Goal: Find specific fact: Find specific fact

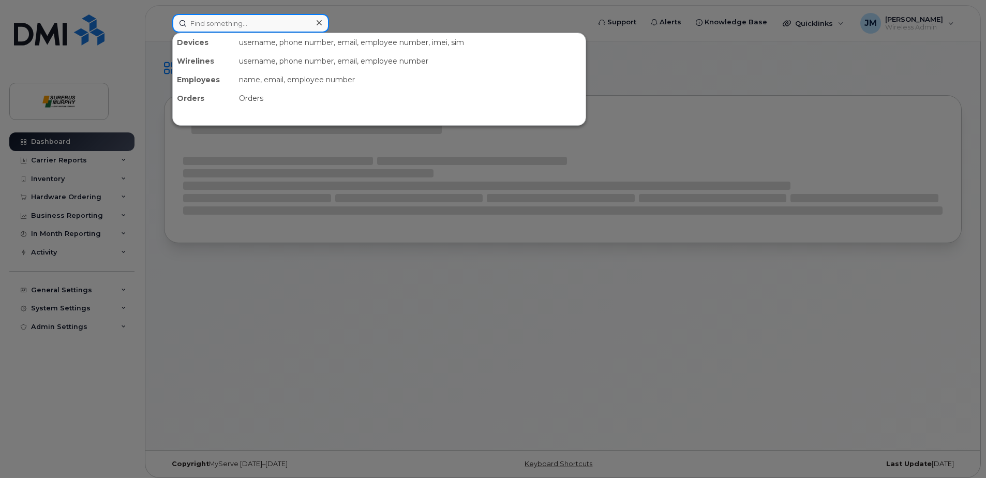
click at [231, 18] on input at bounding box center [250, 23] width 157 height 19
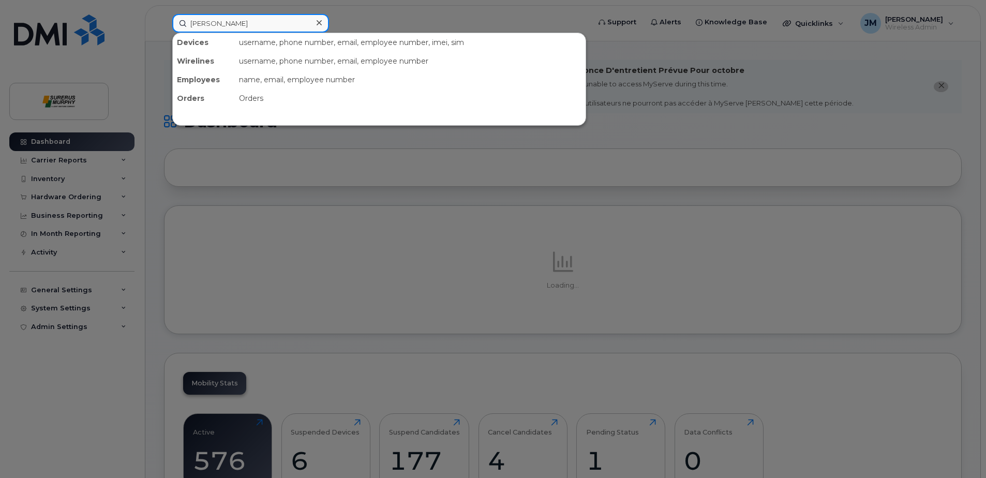
type input "[PERSON_NAME]"
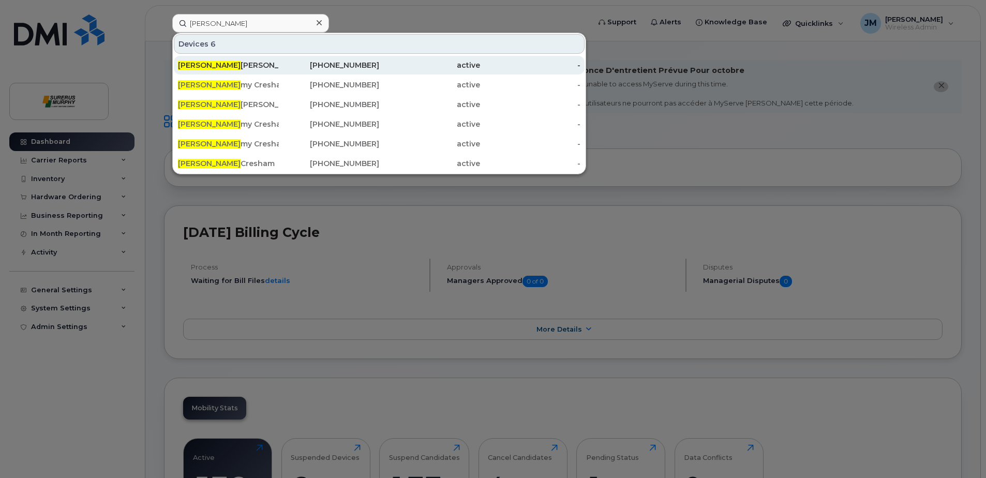
click at [275, 66] on div "[PERSON_NAME]" at bounding box center [228, 65] width 101 height 10
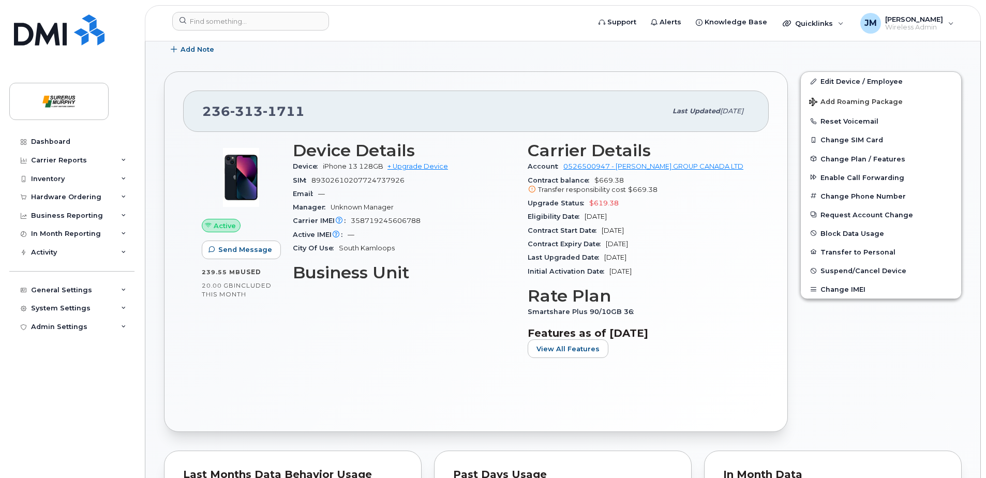
scroll to position [207, 0]
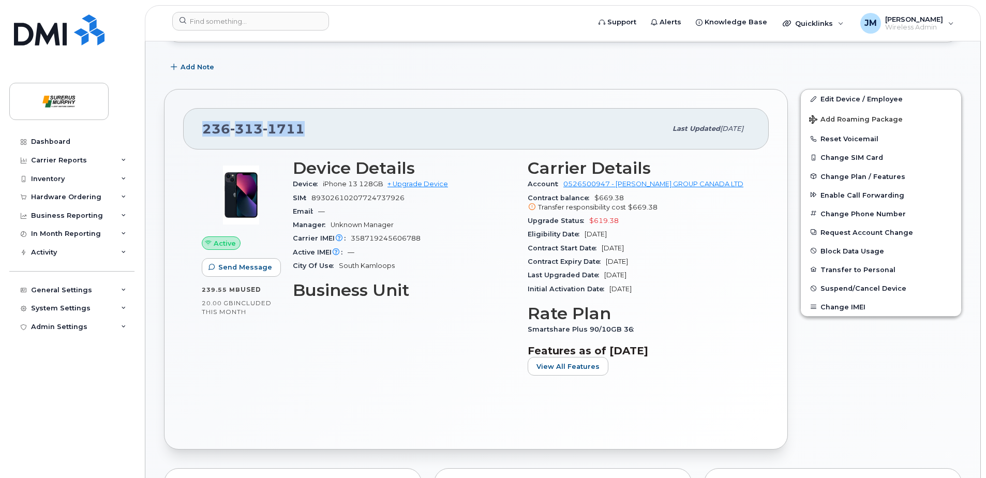
drag, startPoint x: 311, startPoint y: 132, endPoint x: 195, endPoint y: 129, distance: 117.0
click at [195, 129] on div "236 313 1711 Last updated Sep 17, 2025" at bounding box center [476, 128] width 586 height 41
copy span "236 313 1711"
